Goal: Task Accomplishment & Management: Use online tool/utility

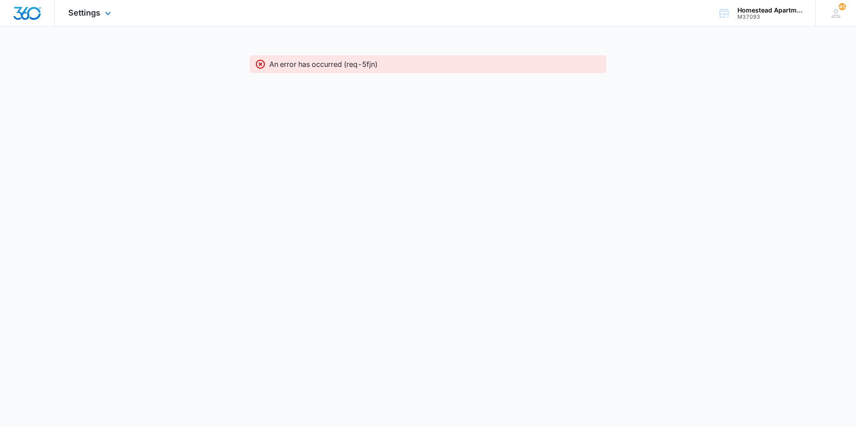
click at [100, 19] on div "Settings Apps Reputation Websites Forms CRM Email Social Content Intelligence F…" at bounding box center [91, 13] width 72 height 26
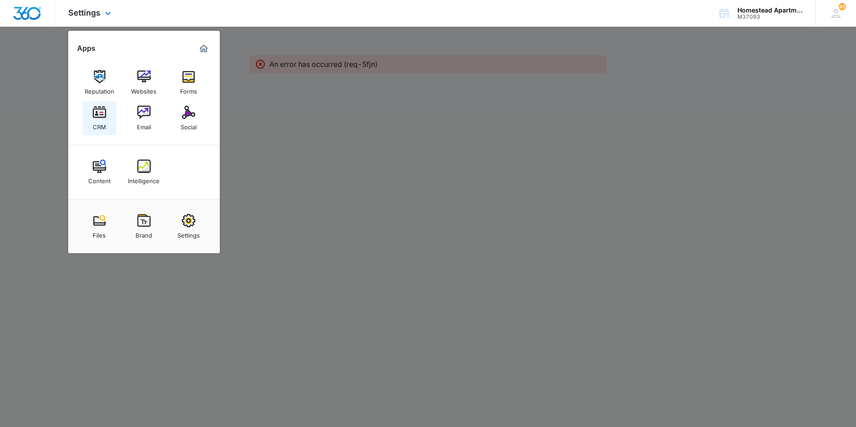
click at [108, 123] on link "CRM" at bounding box center [99, 118] width 34 height 34
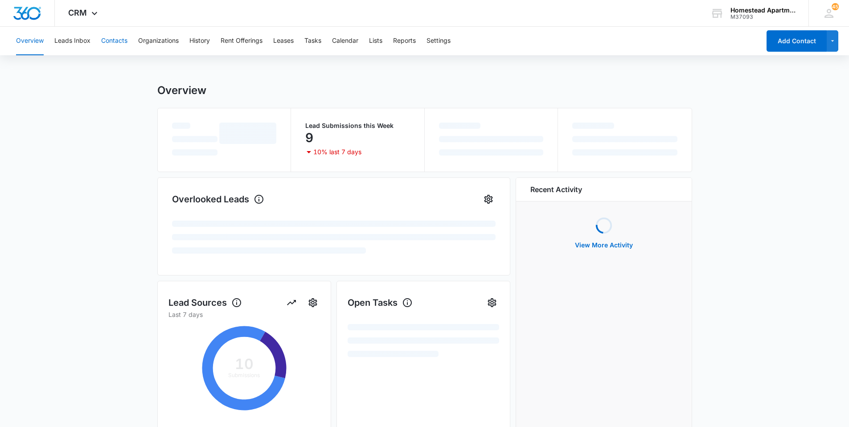
click at [117, 43] on button "Contacts" at bounding box center [114, 41] width 26 height 29
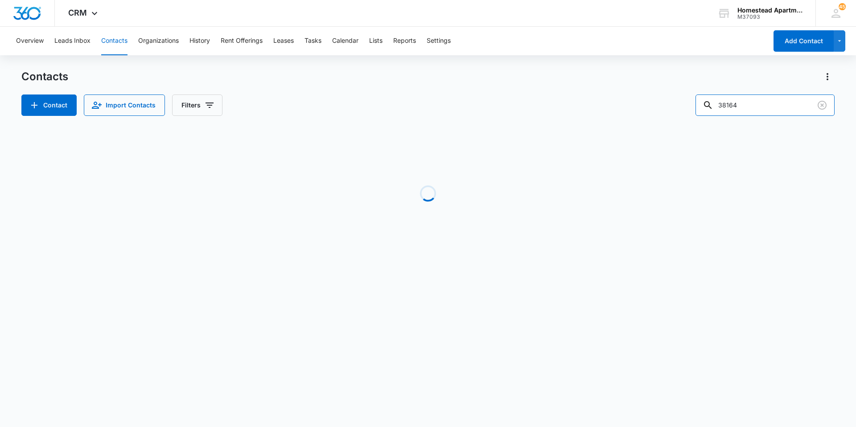
drag, startPoint x: 782, startPoint y: 99, endPoint x: 703, endPoint y: 99, distance: 78.9
click at [427, 99] on div "Contact Import Contacts Filters 38164" at bounding box center [427, 104] width 813 height 21
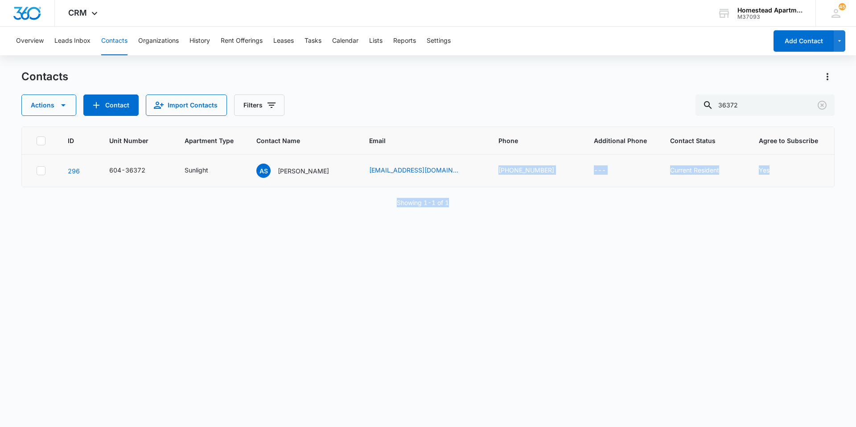
drag, startPoint x: 504, startPoint y: 222, endPoint x: 458, endPoint y: 178, distance: 63.7
click at [427, 178] on div "ID Unit Number Apartment Type Contact Name Email Phone Additional Phone Contact…" at bounding box center [427, 271] width 813 height 289
click at [427, 106] on input "36372" at bounding box center [764, 104] width 139 height 21
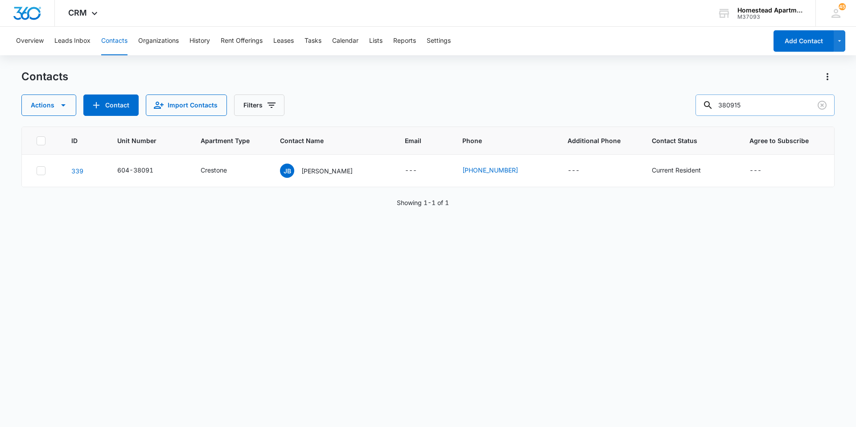
click at [427, 103] on input "380915" at bounding box center [764, 104] width 139 height 21
type input "3"
